Goal: Transaction & Acquisition: Purchase product/service

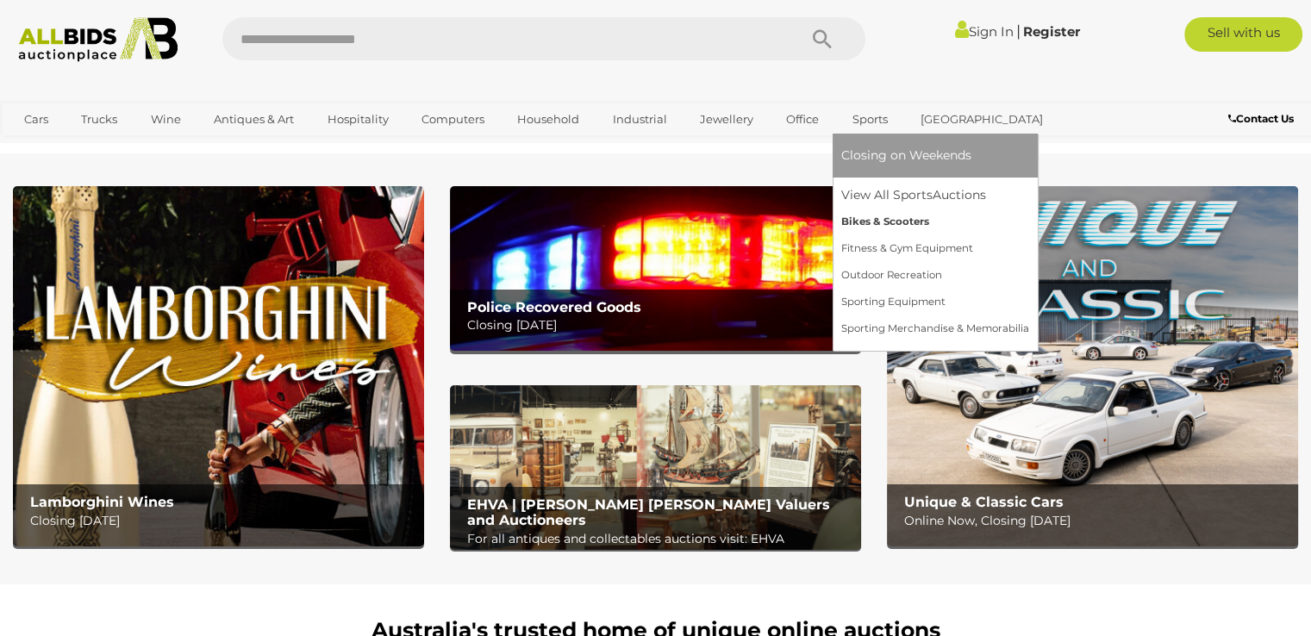
click at [890, 219] on link "Bikes & Scooters" at bounding box center [935, 222] width 188 height 27
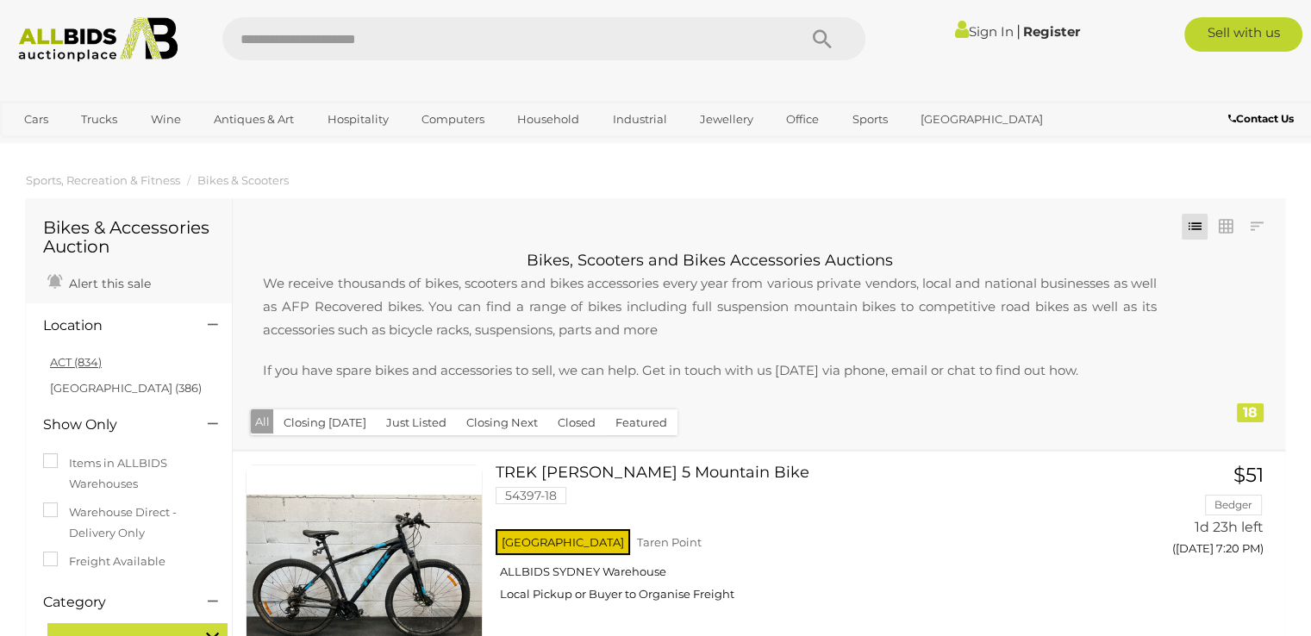
click at [66, 359] on link "ACT (834)" at bounding box center [76, 362] width 52 height 14
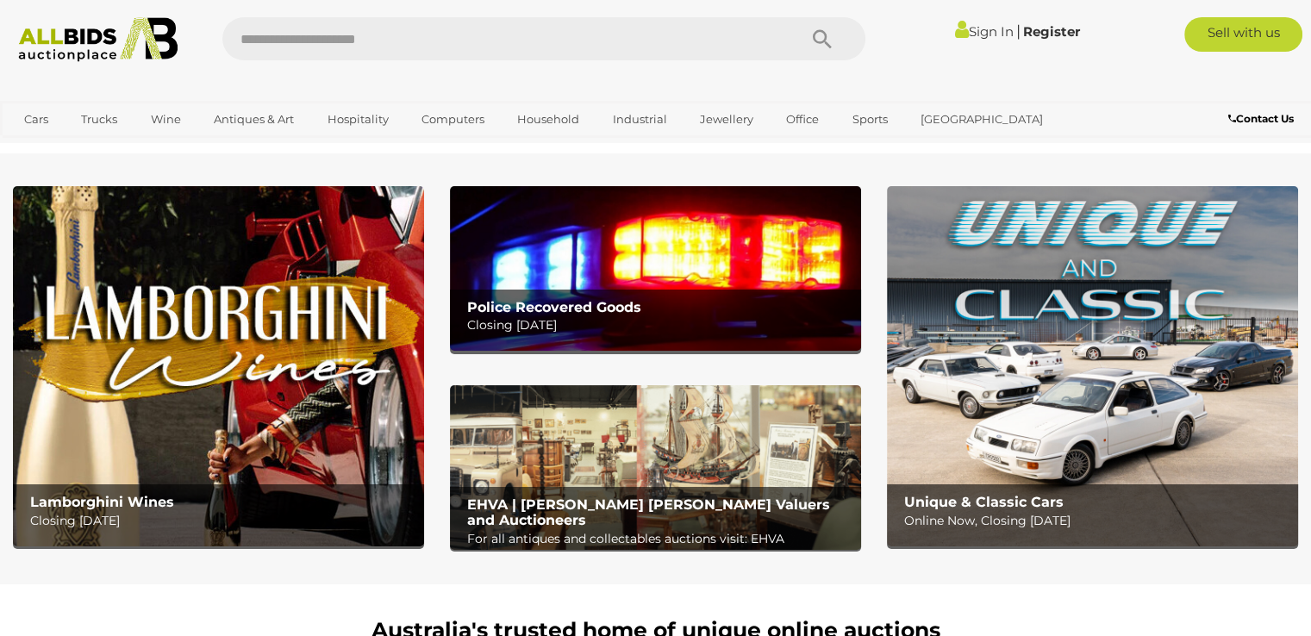
click at [576, 301] on b "Police Recovered Goods" at bounding box center [554, 307] width 174 height 16
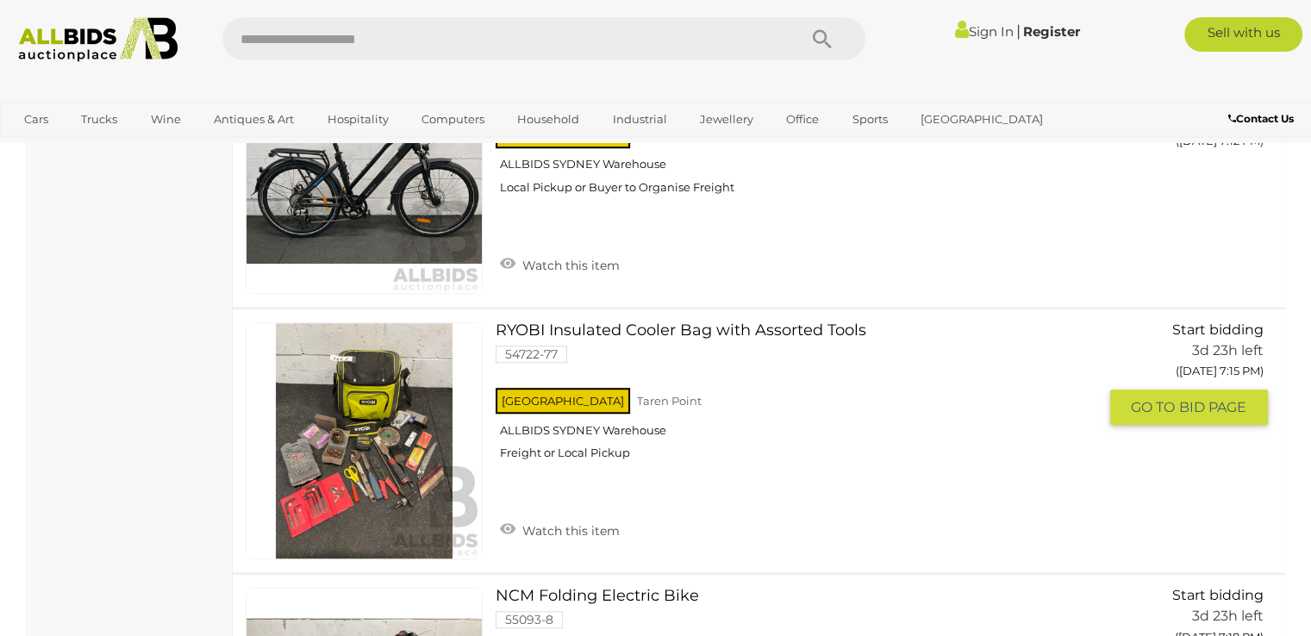
scroll to position [1638, 0]
